Goal: Check status: Check status

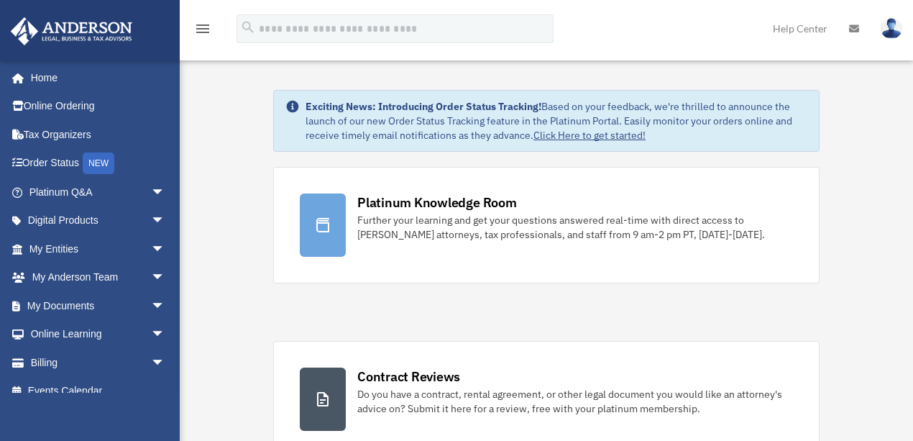
scroll to position [144, 0]
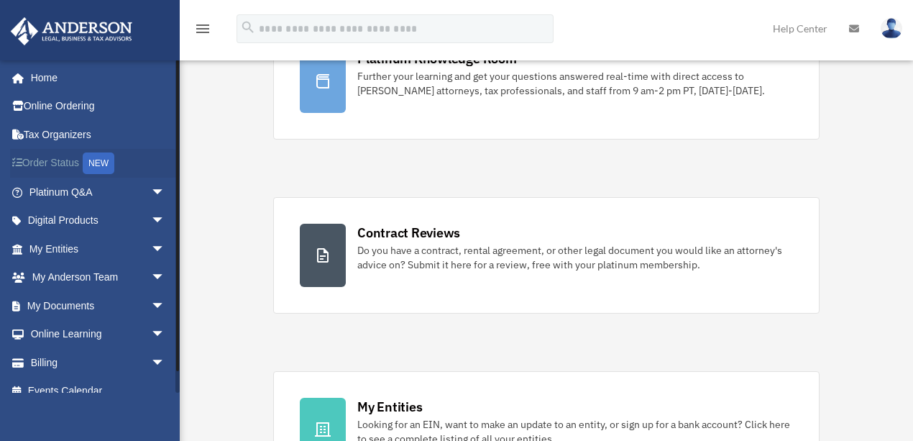
click at [63, 158] on link "Order Status NEW" at bounding box center [98, 163] width 177 height 29
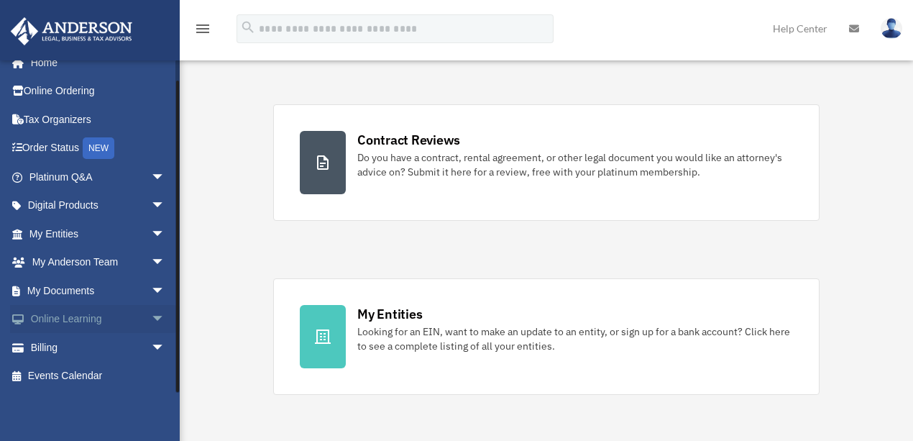
scroll to position [335, 0]
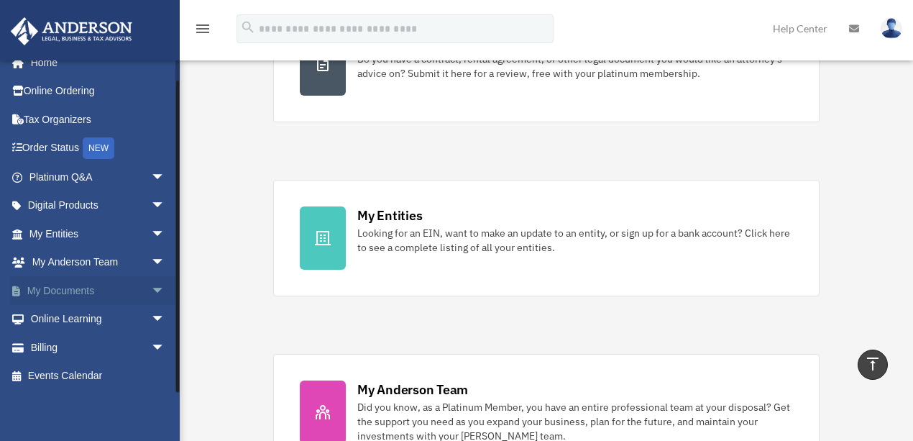
click at [155, 288] on span "arrow_drop_down" at bounding box center [165, 290] width 29 height 29
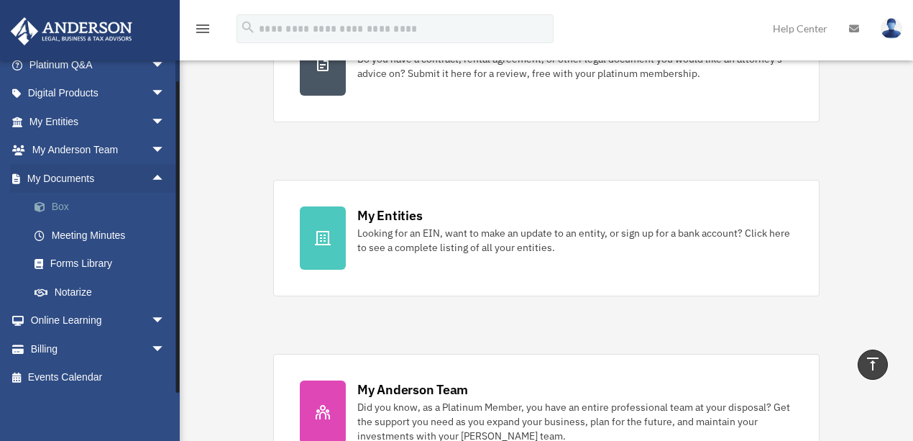
scroll to position [129, 0]
click at [60, 317] on link "Online Learning arrow_drop_down" at bounding box center [98, 319] width 177 height 29
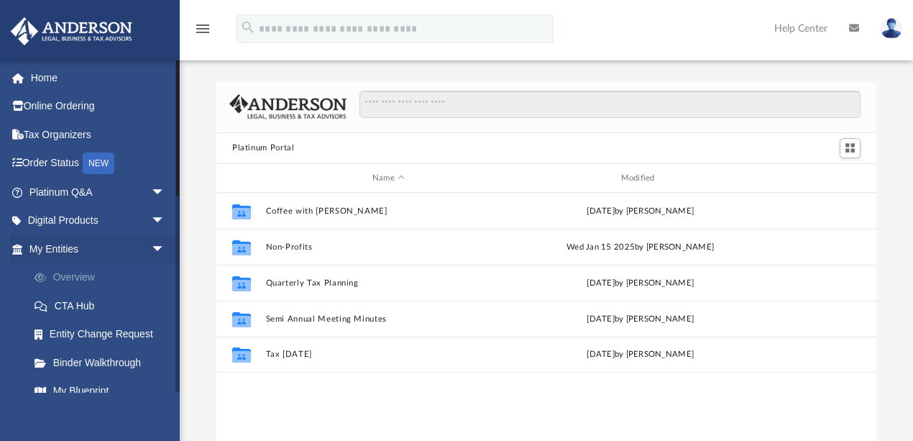
scroll to position [8, 8]
click at [68, 277] on link "Overview" at bounding box center [103, 277] width 167 height 29
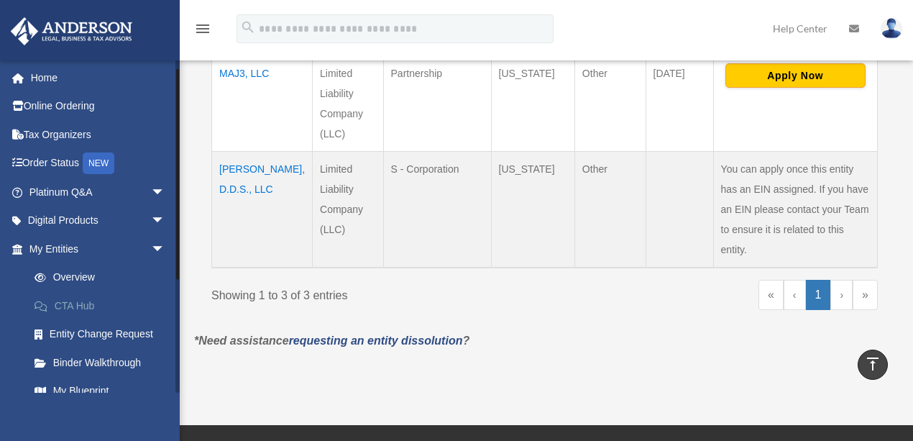
scroll to position [96, 0]
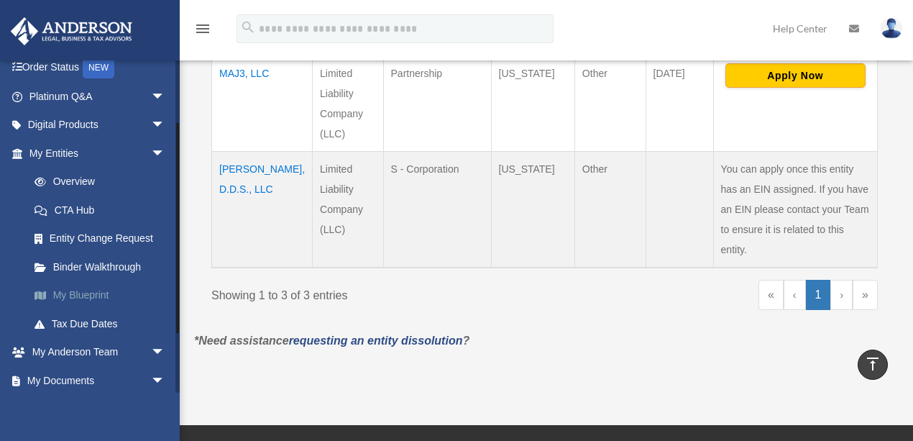
click at [78, 297] on link "My Blueprint" at bounding box center [103, 295] width 167 height 29
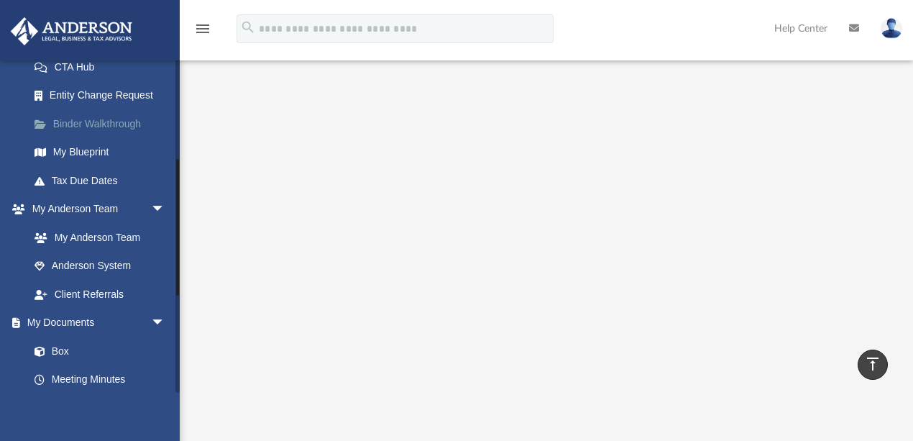
scroll to position [239, 0]
click at [61, 344] on link "Box" at bounding box center [103, 350] width 167 height 29
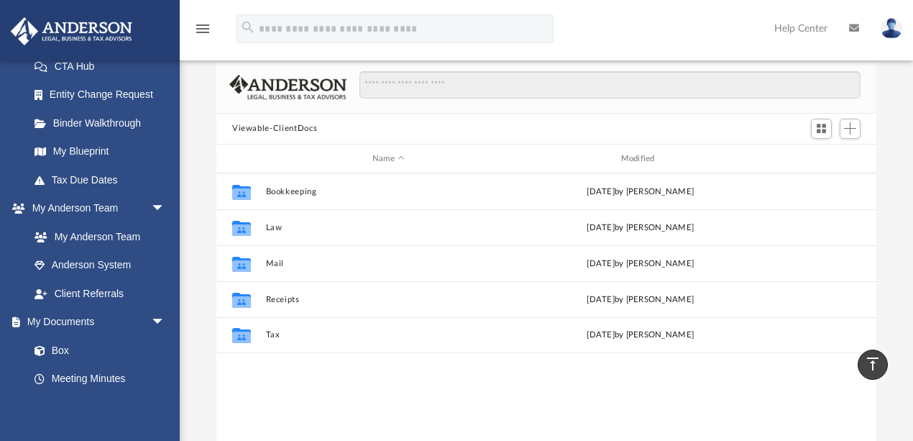
scroll to position [47, 0]
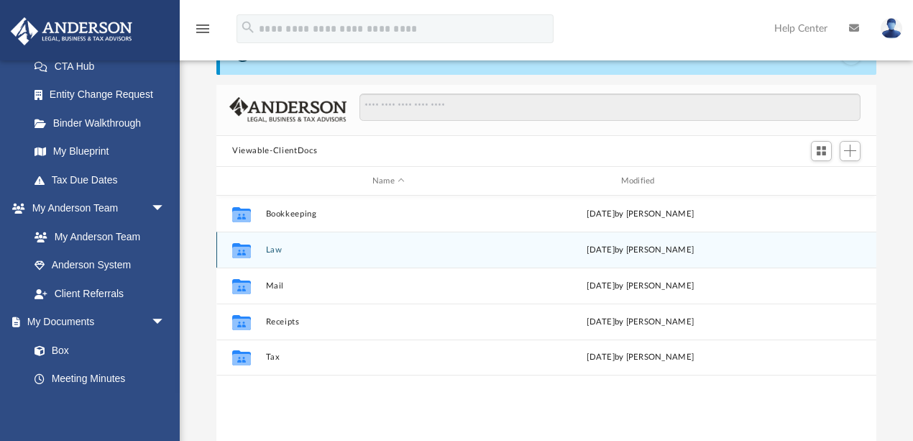
click at [245, 253] on icon "grid" at bounding box center [241, 250] width 19 height 15
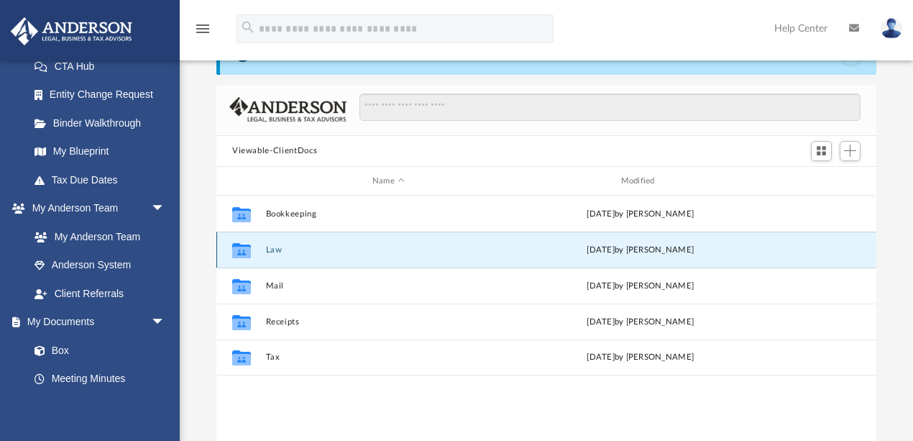
click at [245, 253] on icon "grid" at bounding box center [241, 250] width 19 height 15
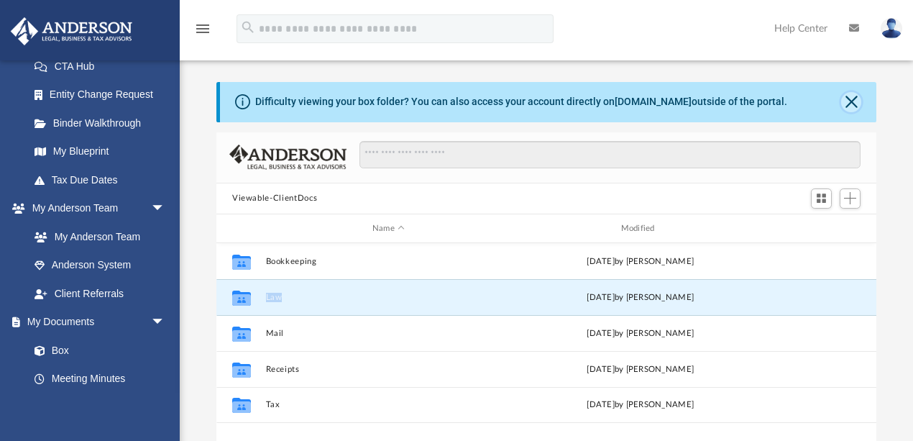
click at [861, 99] on button "Close" at bounding box center [851, 102] width 20 height 20
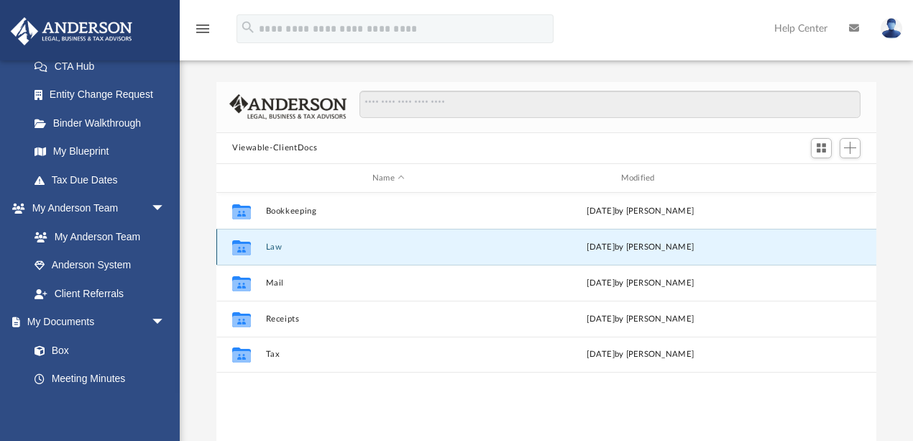
click at [238, 248] on icon "grid" at bounding box center [241, 250] width 19 height 12
click at [302, 247] on button "Law" at bounding box center [389, 246] width 246 height 9
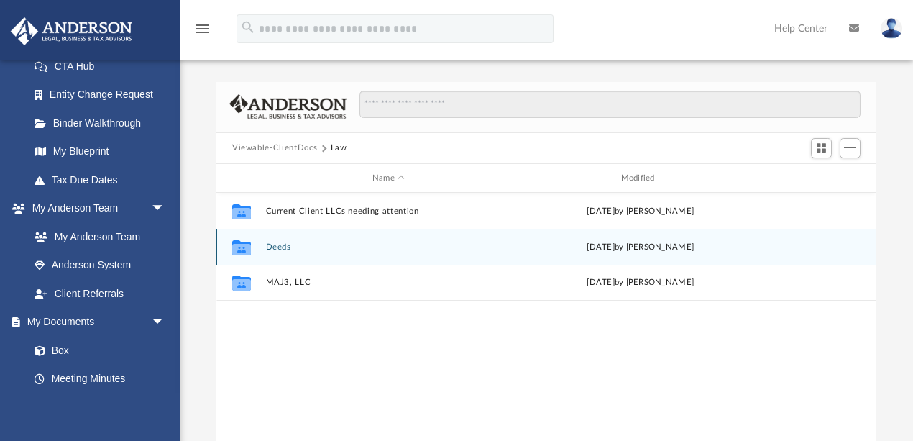
click at [284, 245] on button "Deeds" at bounding box center [389, 246] width 246 height 9
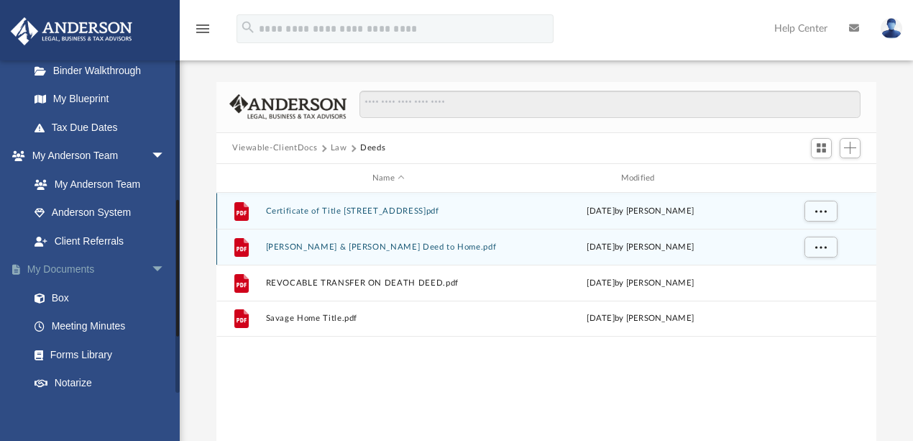
scroll to position [335, 0]
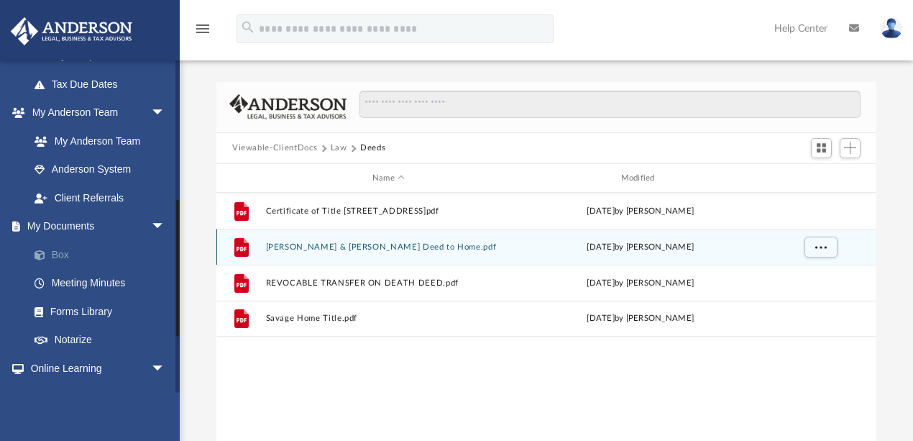
click at [56, 252] on link "Box" at bounding box center [103, 254] width 167 height 29
click at [334, 147] on button "Law" at bounding box center [339, 148] width 17 height 13
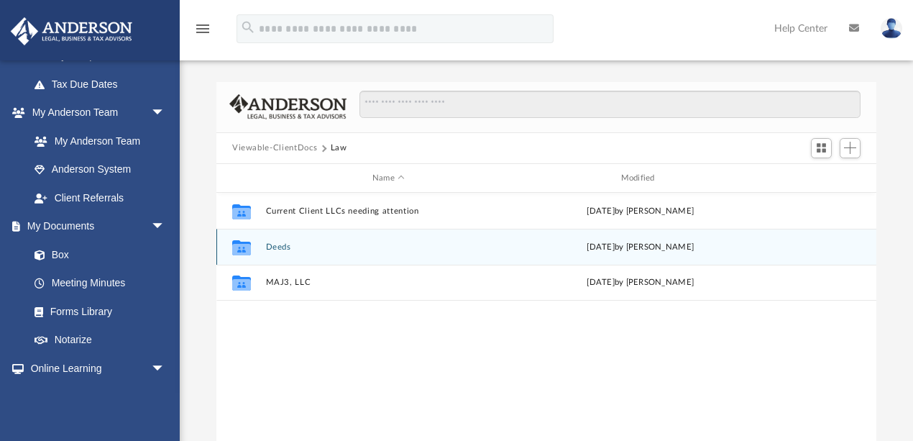
click at [286, 146] on button "Viewable-ClientDocs" at bounding box center [274, 148] width 85 height 13
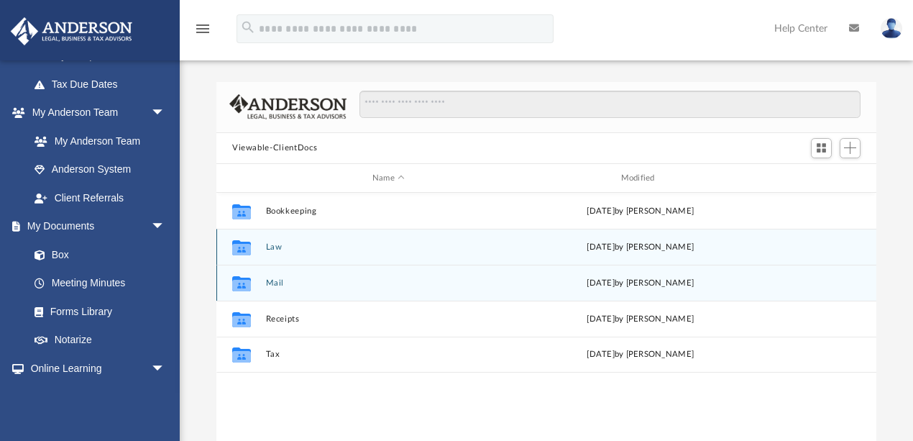
click at [265, 287] on div "Collaborated Folder Mail Sat Jul 12 2025 by Charles Rogler" at bounding box center [546, 283] width 660 height 36
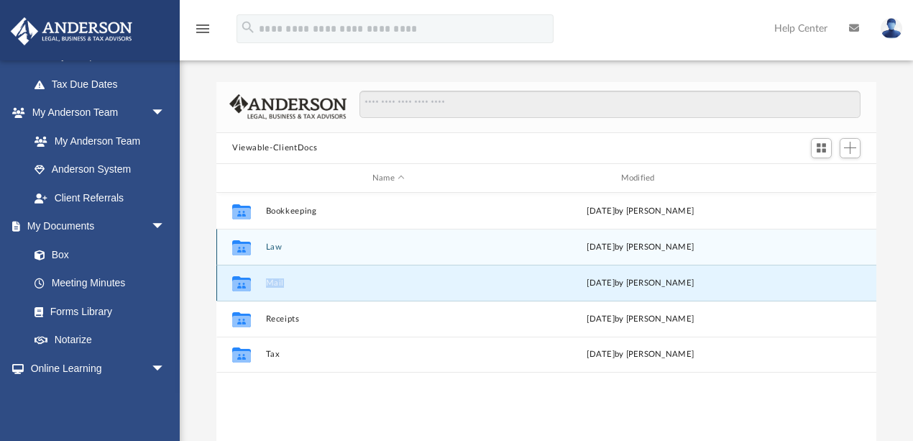
click at [265, 287] on div "Collaborated Folder Mail Sat Jul 12 2025 by Charles Rogler" at bounding box center [546, 283] width 660 height 36
click at [241, 286] on icon "grid" at bounding box center [241, 283] width 19 height 15
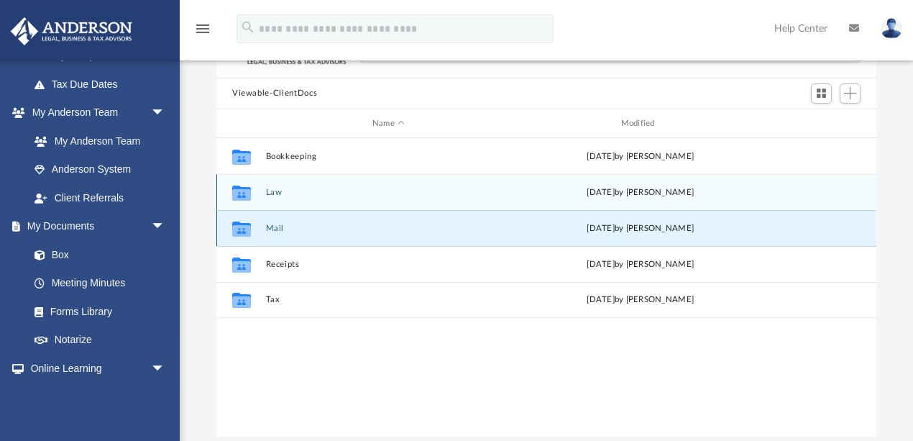
scroll to position [0, 0]
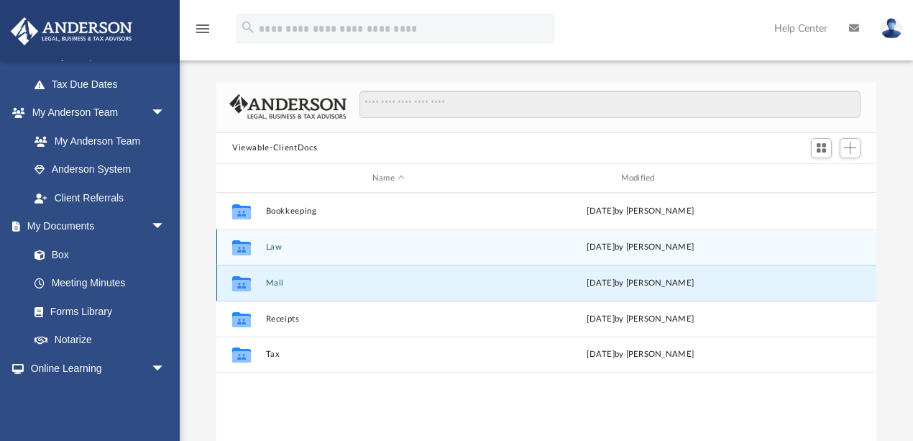
click at [247, 277] on icon "grid" at bounding box center [241, 283] width 19 height 15
click at [246, 246] on icon "grid" at bounding box center [241, 250] width 19 height 12
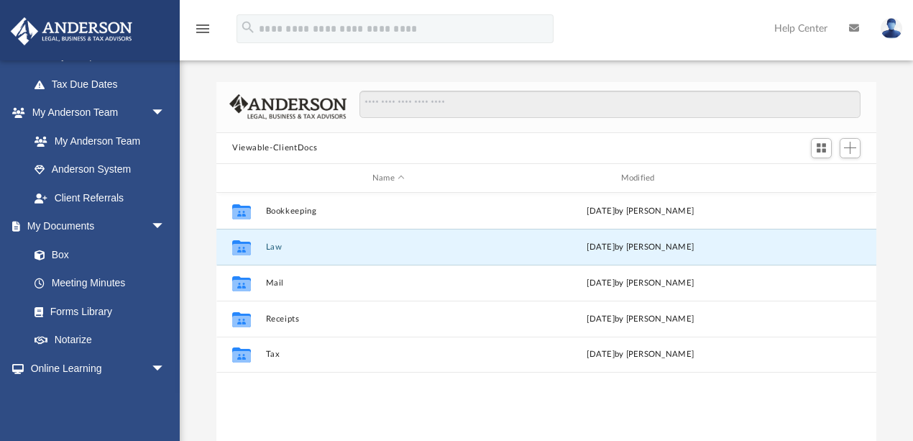
drag, startPoint x: 246, startPoint y: 246, endPoint x: 357, endPoint y: 408, distance: 196.7
click at [357, 408] on div "Collaborated Folder Bookkeeping Sat Jul 12 2025 by Charles Rogler Collaborated …" at bounding box center [546, 342] width 660 height 298
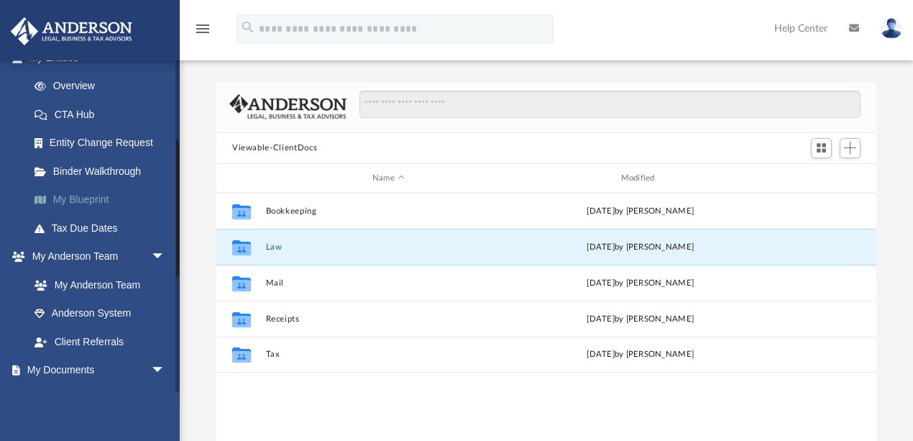
click at [73, 194] on link "My Blueprint" at bounding box center [103, 200] width 167 height 29
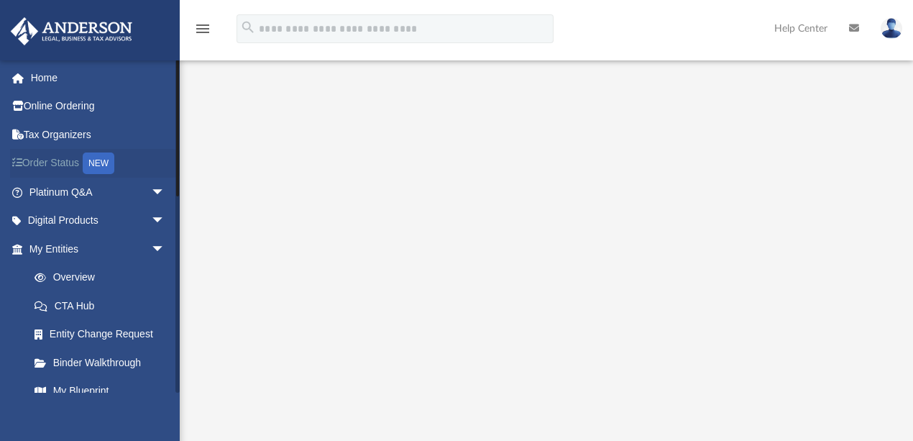
click at [20, 163] on icon at bounding box center [21, 162] width 2 height 10
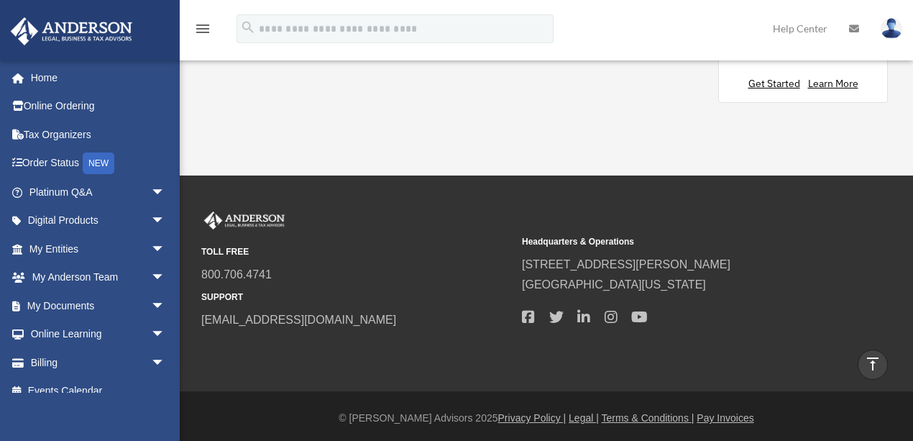
scroll to position [1607, 0]
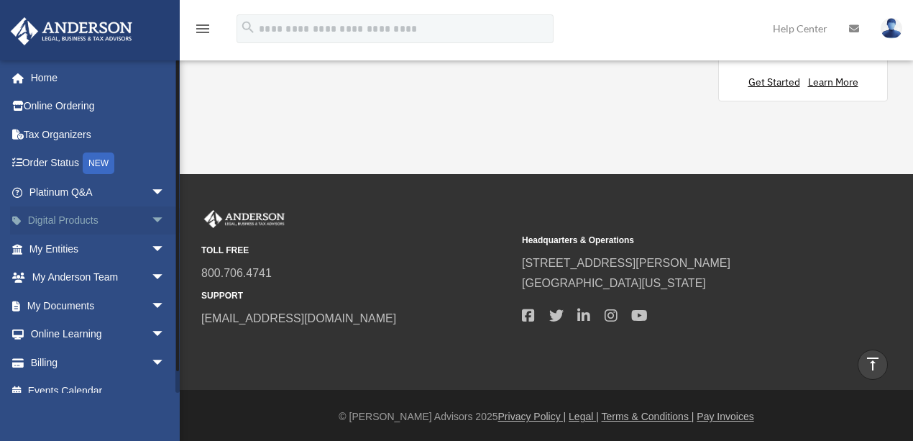
click at [155, 216] on span "arrow_drop_down" at bounding box center [165, 220] width 29 height 29
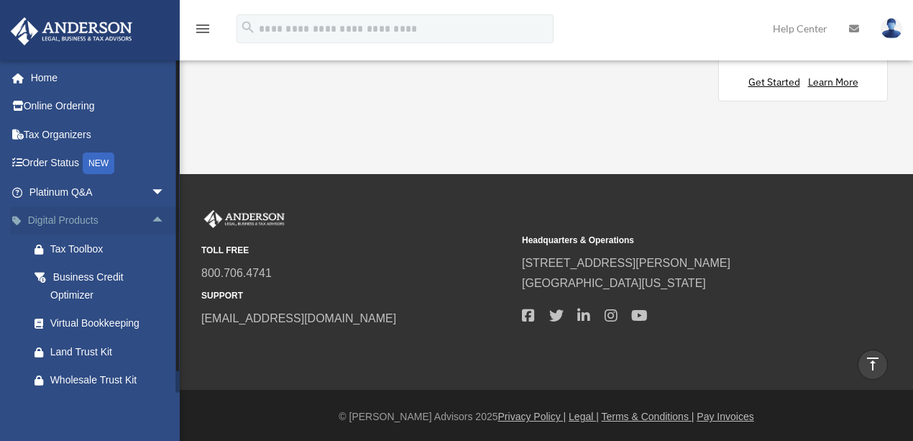
click at [155, 216] on span "arrow_drop_up" at bounding box center [165, 220] width 29 height 29
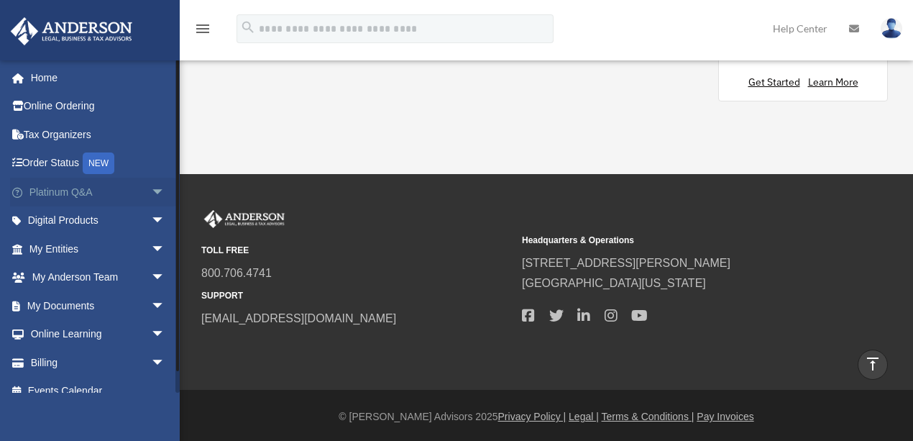
click at [151, 192] on span "arrow_drop_down" at bounding box center [165, 192] width 29 height 29
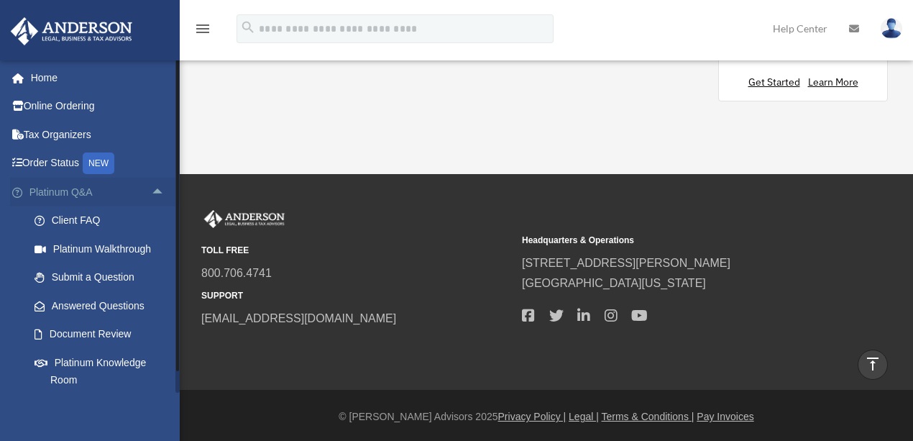
click at [151, 192] on span "arrow_drop_up" at bounding box center [165, 192] width 29 height 29
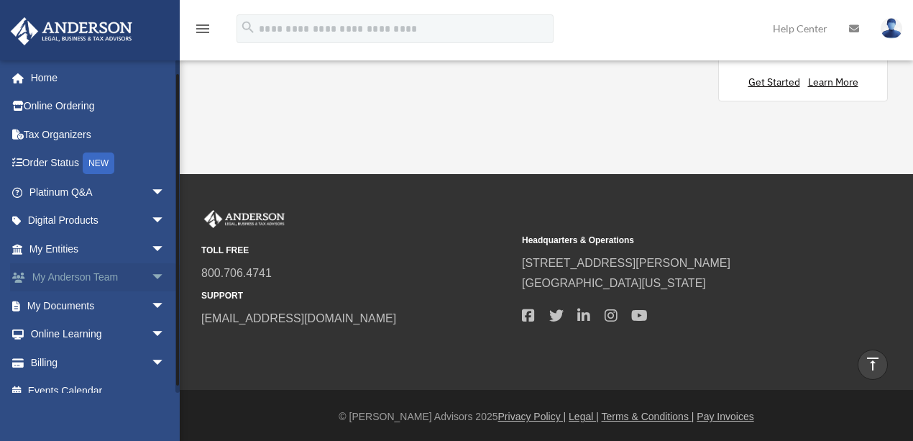
scroll to position [15, 0]
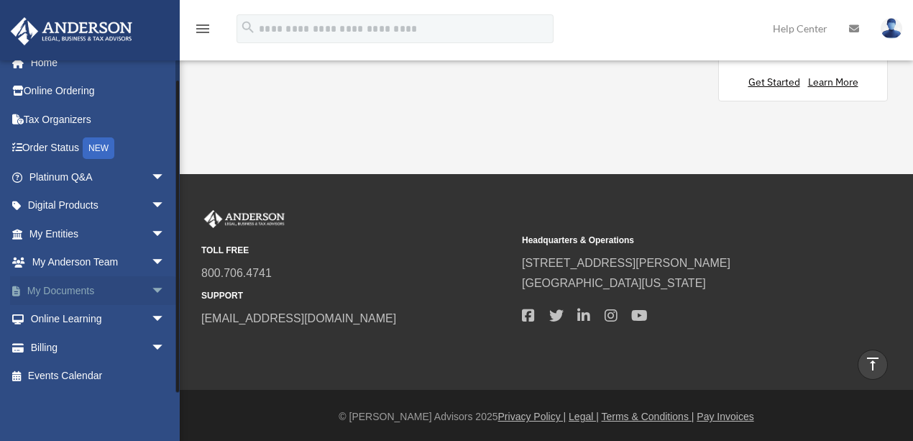
click at [151, 289] on span "arrow_drop_down" at bounding box center [165, 290] width 29 height 29
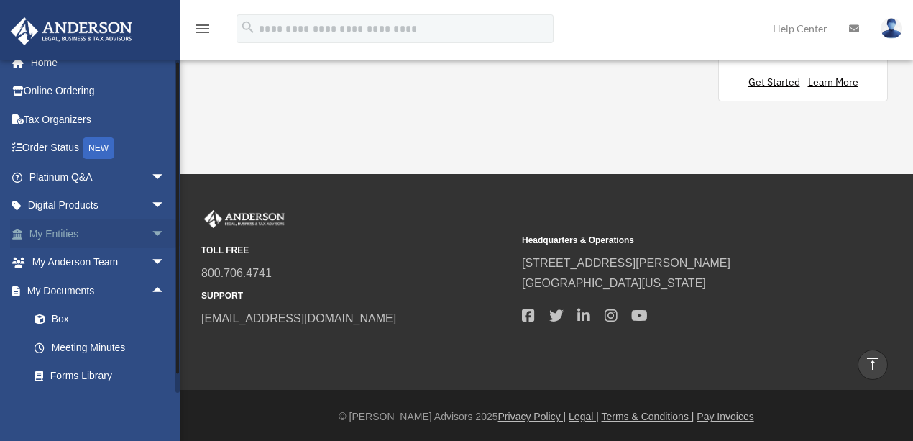
click at [154, 236] on span "arrow_drop_down" at bounding box center [165, 233] width 29 height 29
click at [68, 262] on link "Overview" at bounding box center [103, 262] width 167 height 29
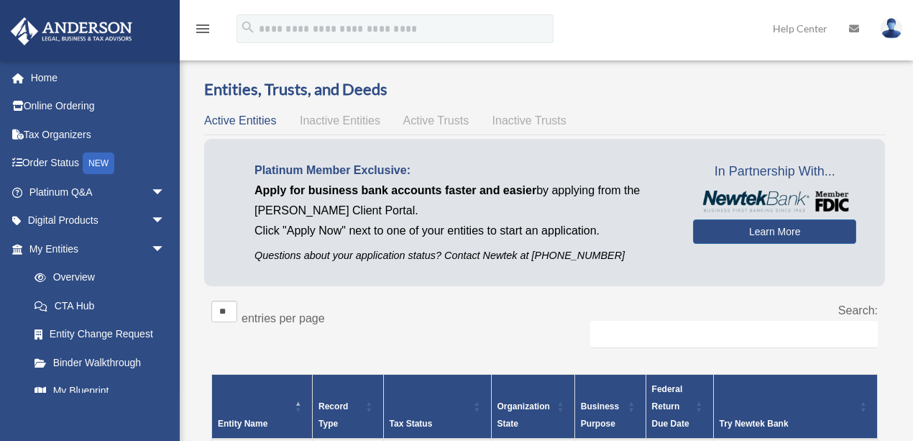
click at [327, 122] on span "Inactive Entities" at bounding box center [340, 120] width 81 height 12
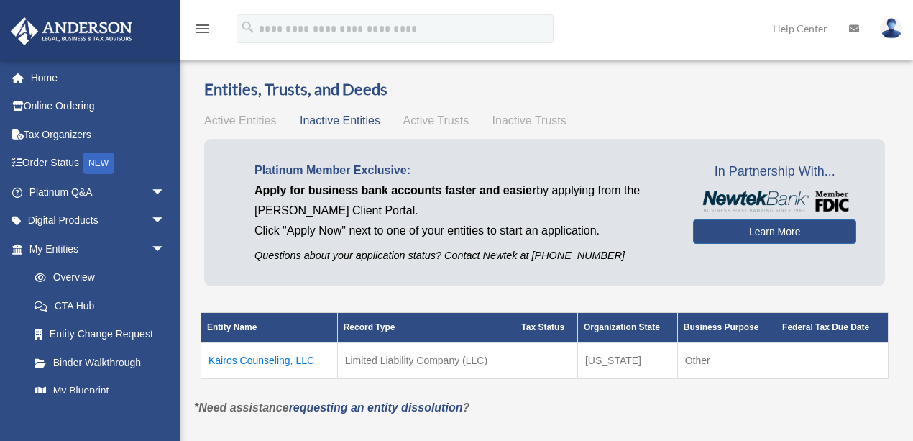
click at [434, 122] on span "Active Trusts" at bounding box center [436, 120] width 66 height 12
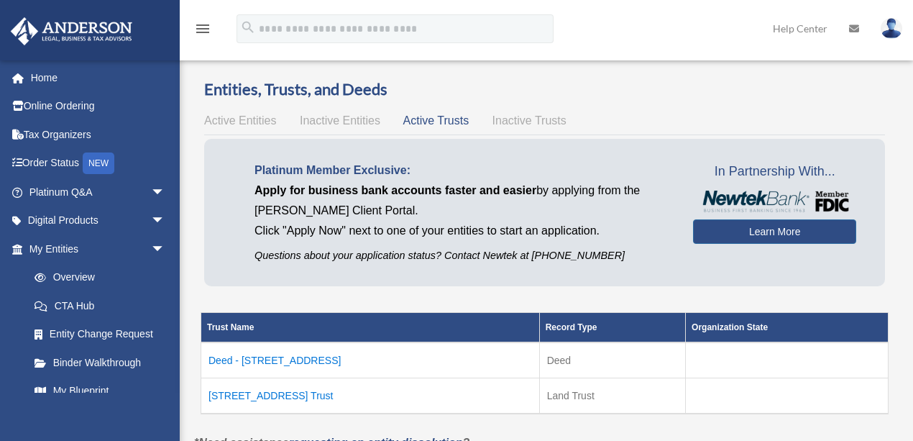
click at [524, 117] on span "Inactive Trusts" at bounding box center [530, 120] width 74 height 12
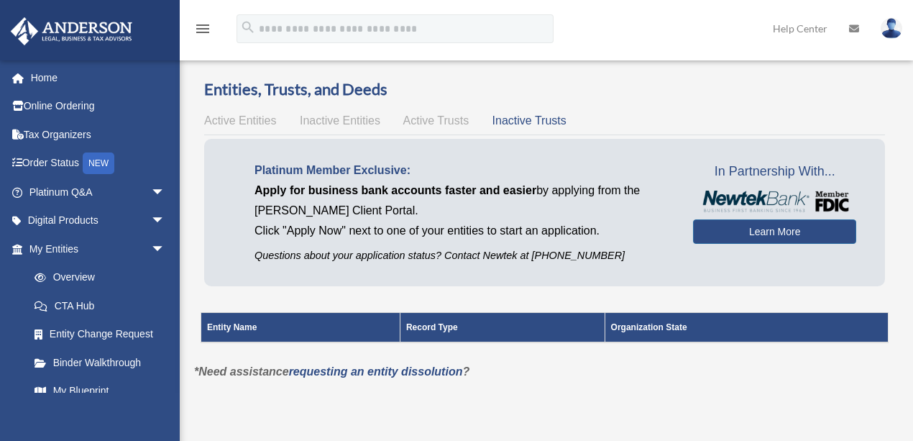
click at [404, 119] on span "Active Trusts" at bounding box center [436, 120] width 66 height 12
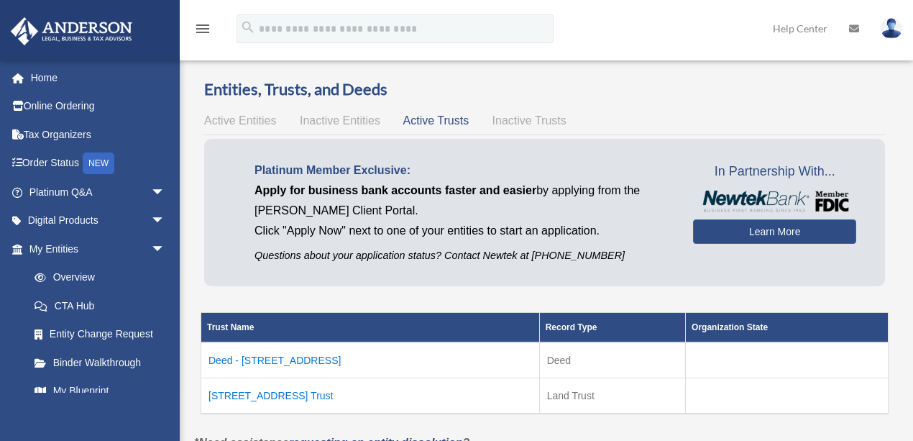
scroll to position [96, 0]
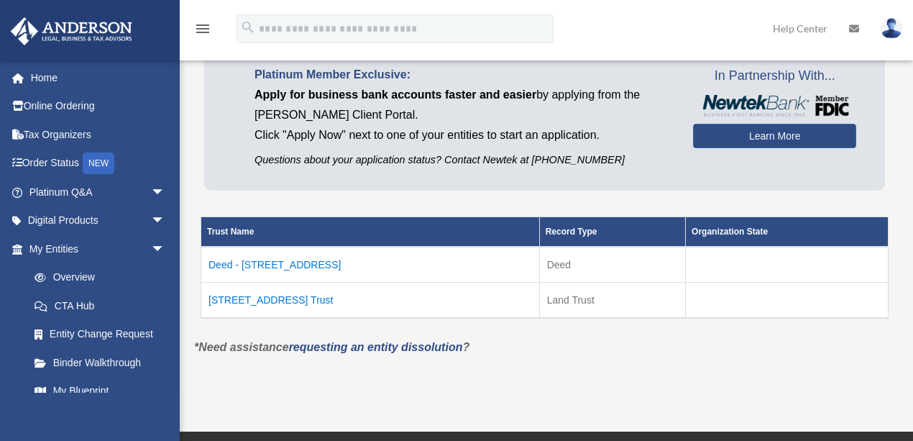
click at [242, 298] on td "[STREET_ADDRESS] Trust" at bounding box center [370, 301] width 339 height 36
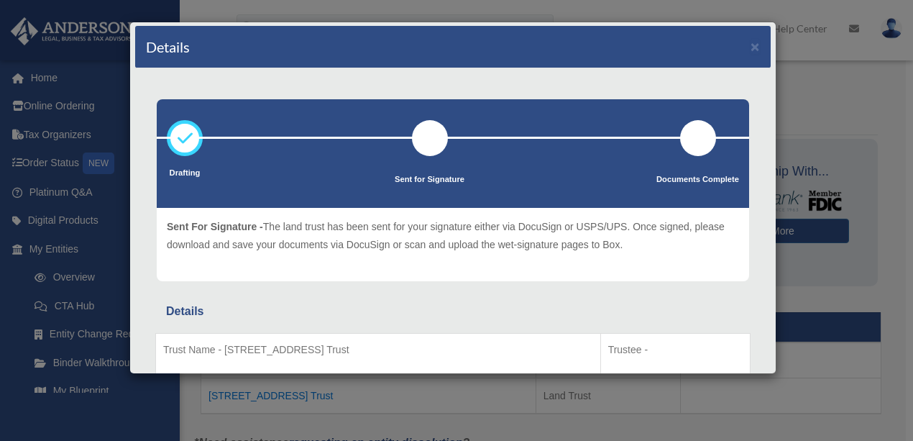
scroll to position [0, 0]
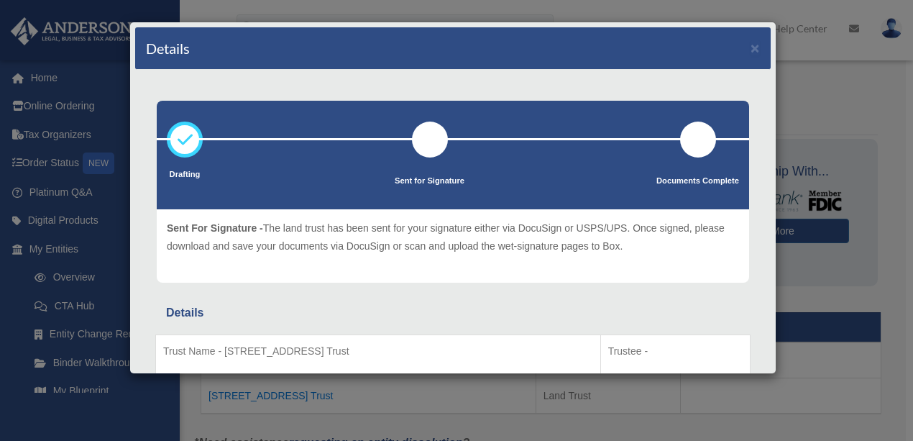
click at [594, 134] on ul "Drafting Sent for Signature Documents Complete" at bounding box center [453, 166] width 593 height 88
click at [751, 45] on button "×" at bounding box center [755, 47] width 9 height 15
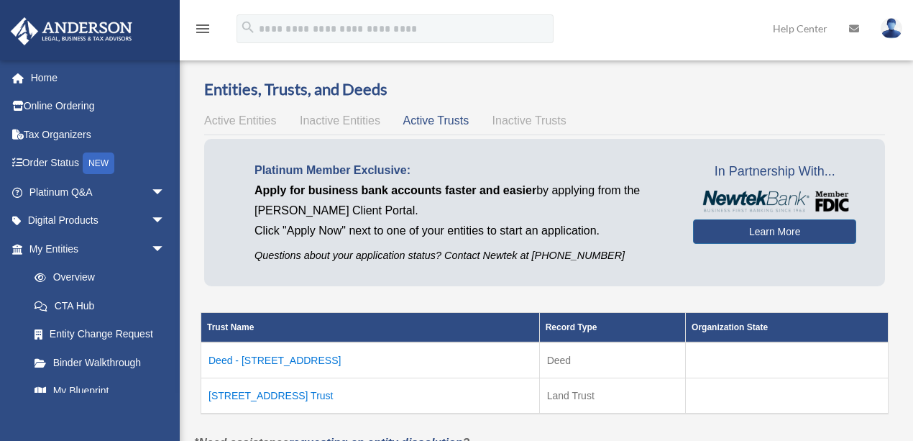
click at [254, 358] on td "Deed - [STREET_ADDRESS]" at bounding box center [370, 360] width 339 height 36
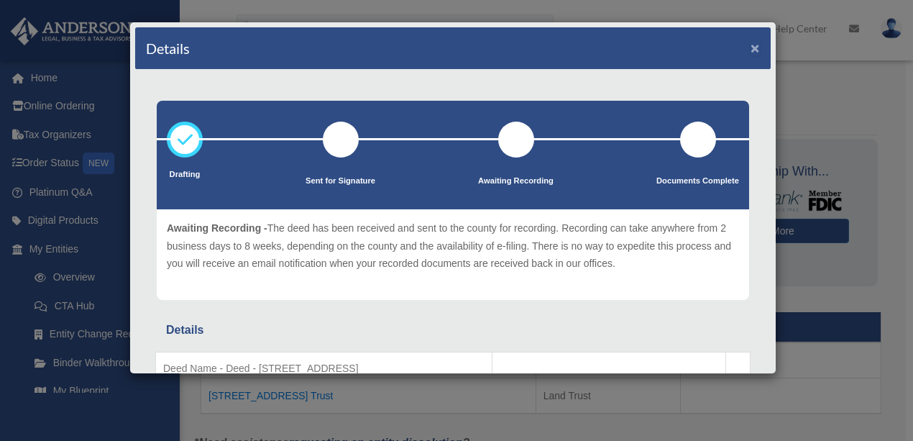
click at [751, 46] on button "×" at bounding box center [755, 47] width 9 height 15
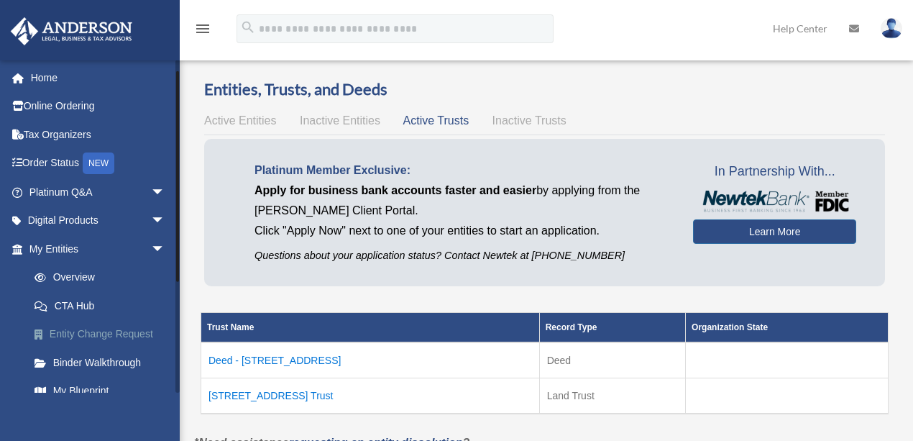
scroll to position [144, 0]
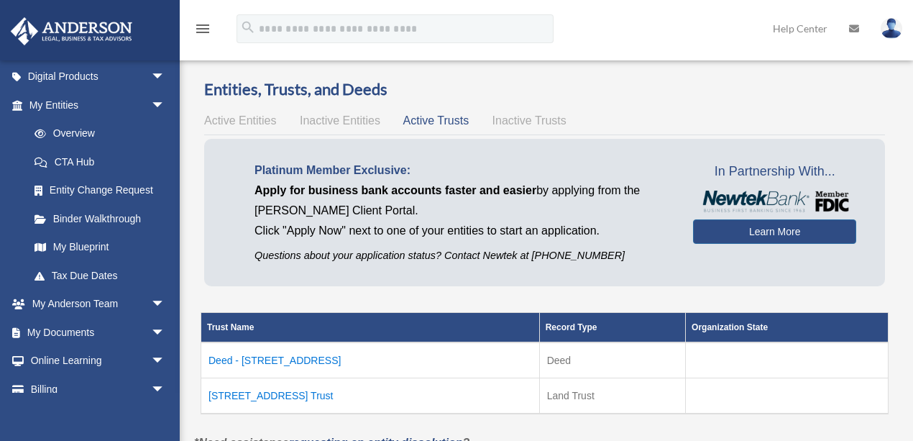
click at [266, 116] on span "Active Entities" at bounding box center [240, 120] width 72 height 12
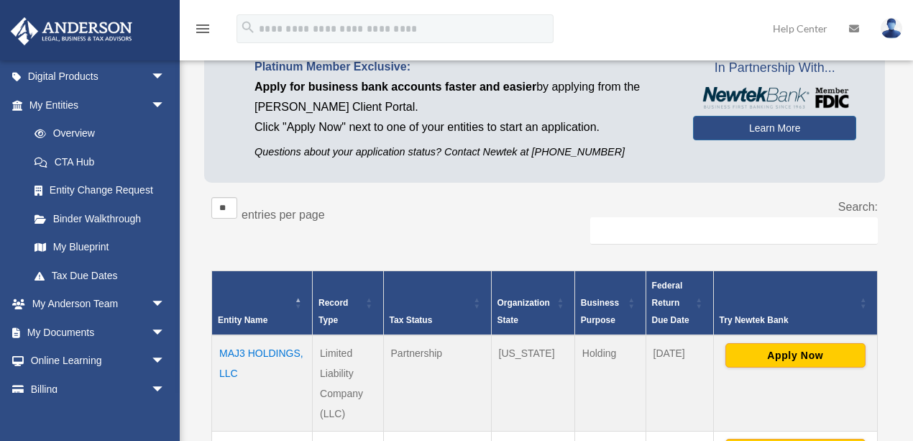
scroll to position [191, 0]
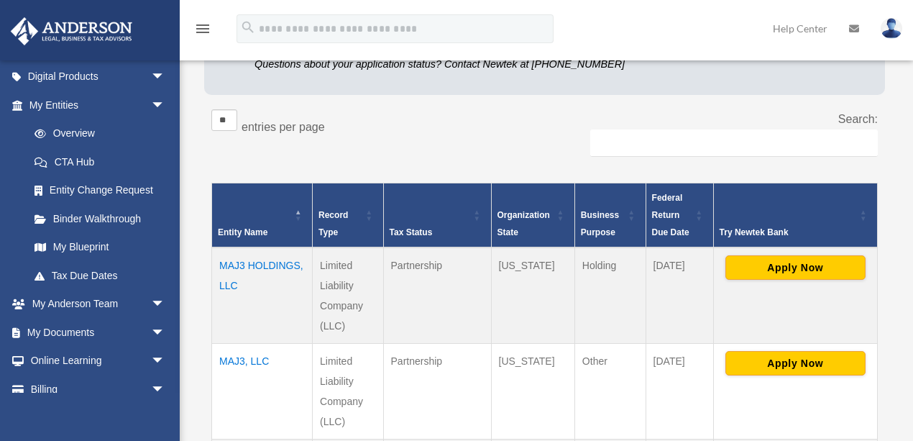
click at [239, 282] on td "MAJ3 HOLDINGS, LLC" at bounding box center [262, 295] width 101 height 96
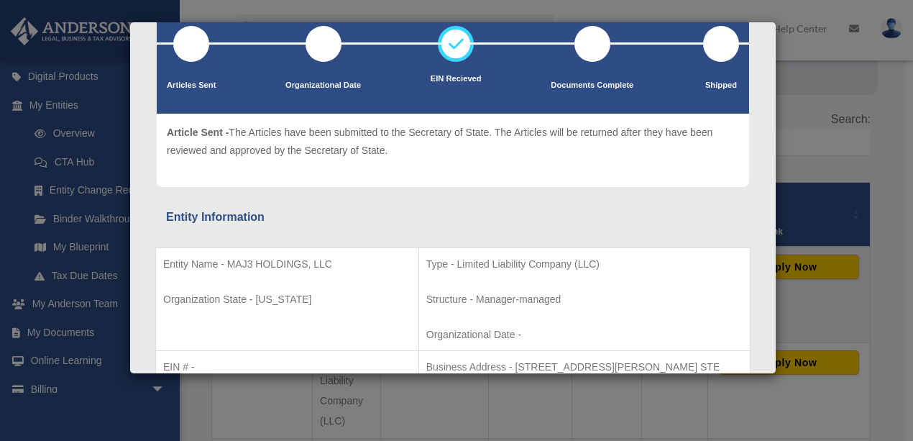
scroll to position [0, 0]
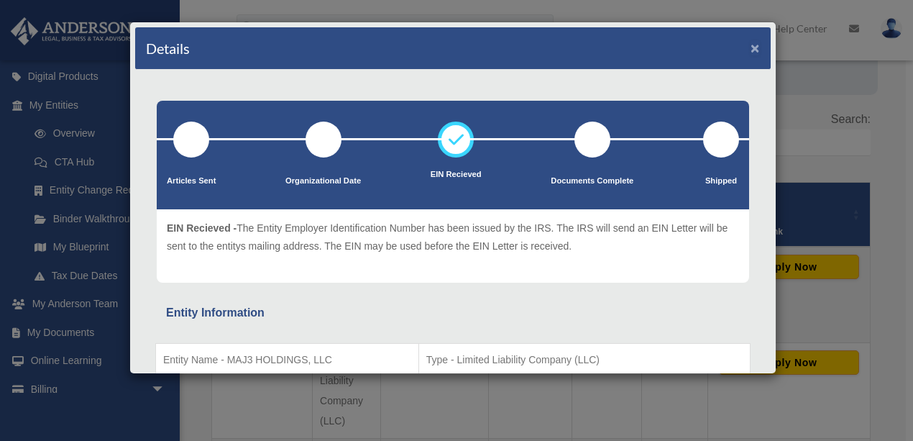
click at [751, 50] on button "×" at bounding box center [755, 47] width 9 height 15
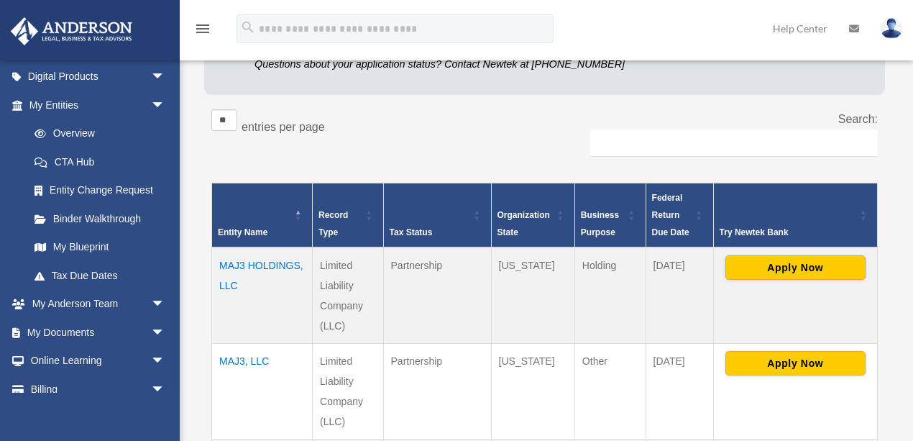
click at [224, 359] on td "MAJ3, LLC" at bounding box center [262, 391] width 101 height 96
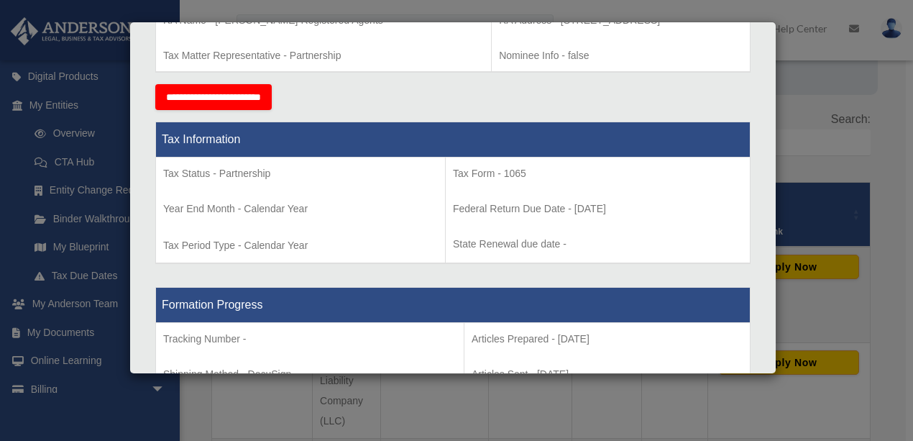
scroll to position [527, 0]
